Goal: Task Accomplishment & Management: Complete application form

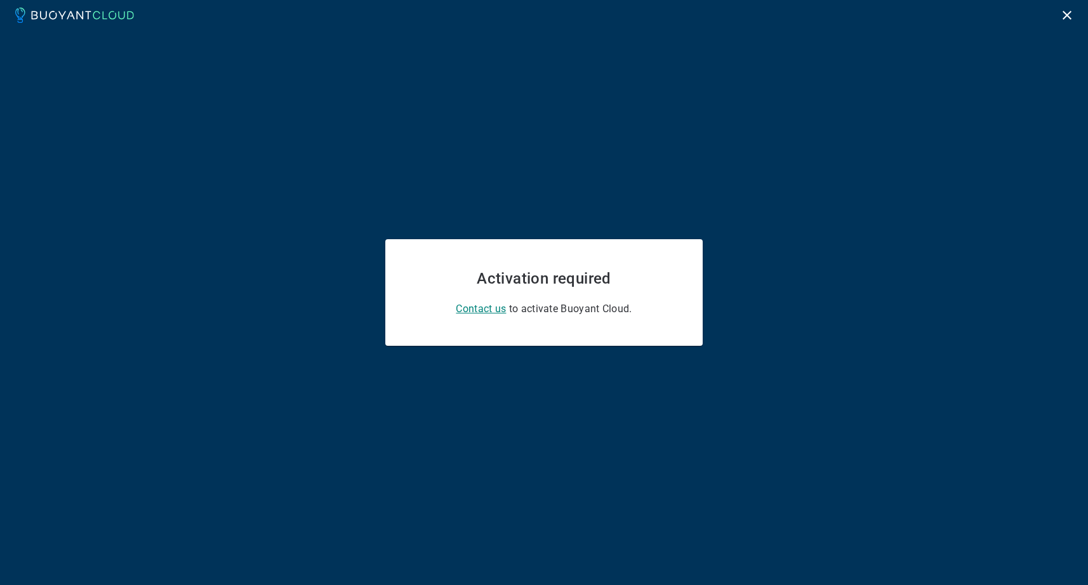
click at [483, 311] on span "Contact us" at bounding box center [481, 309] width 50 height 12
